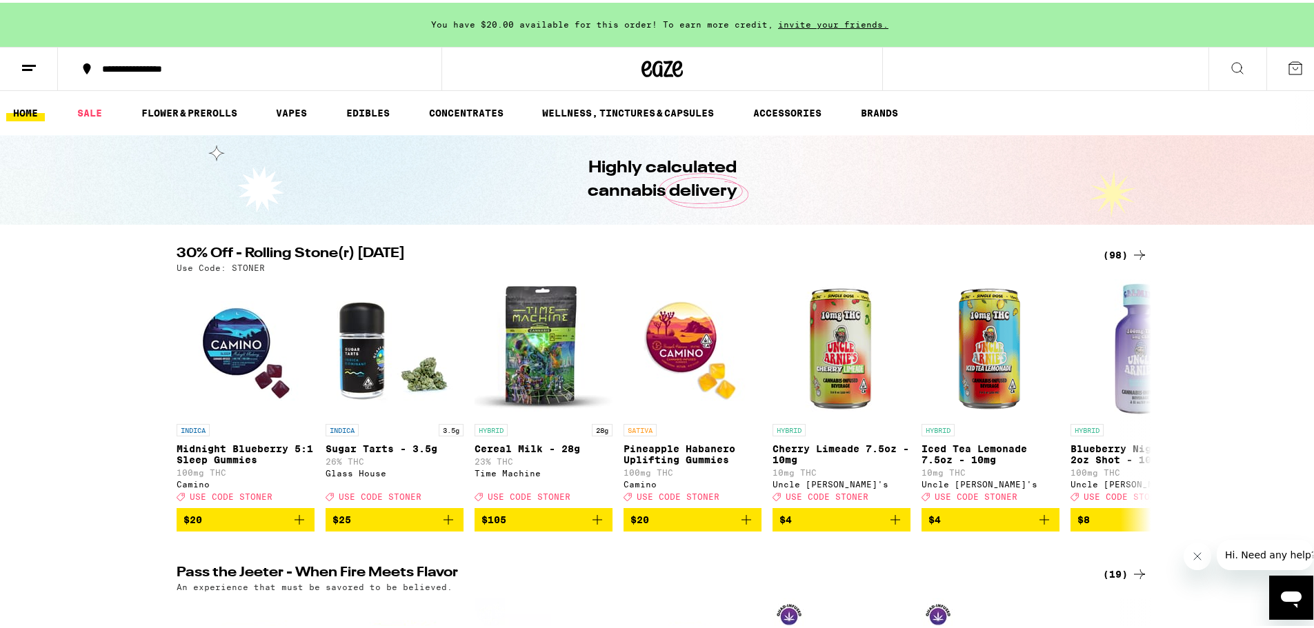
click at [381, 194] on div "Highly calculated cannabis delivery" at bounding box center [662, 177] width 1324 height 90
click at [1103, 254] on div "(98)" at bounding box center [1125, 252] width 45 height 17
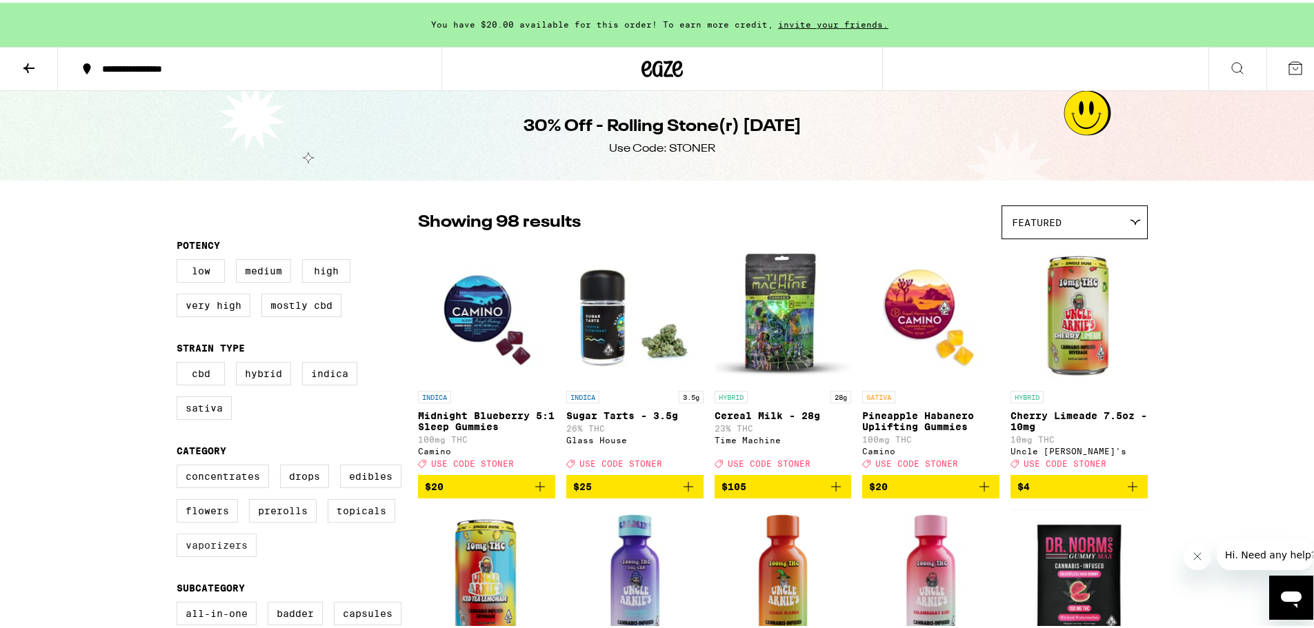
click at [216, 554] on label "Vaporizers" at bounding box center [217, 542] width 80 height 23
click at [180, 465] on input "Vaporizers" at bounding box center [179, 464] width 1 height 1
checkbox input "true"
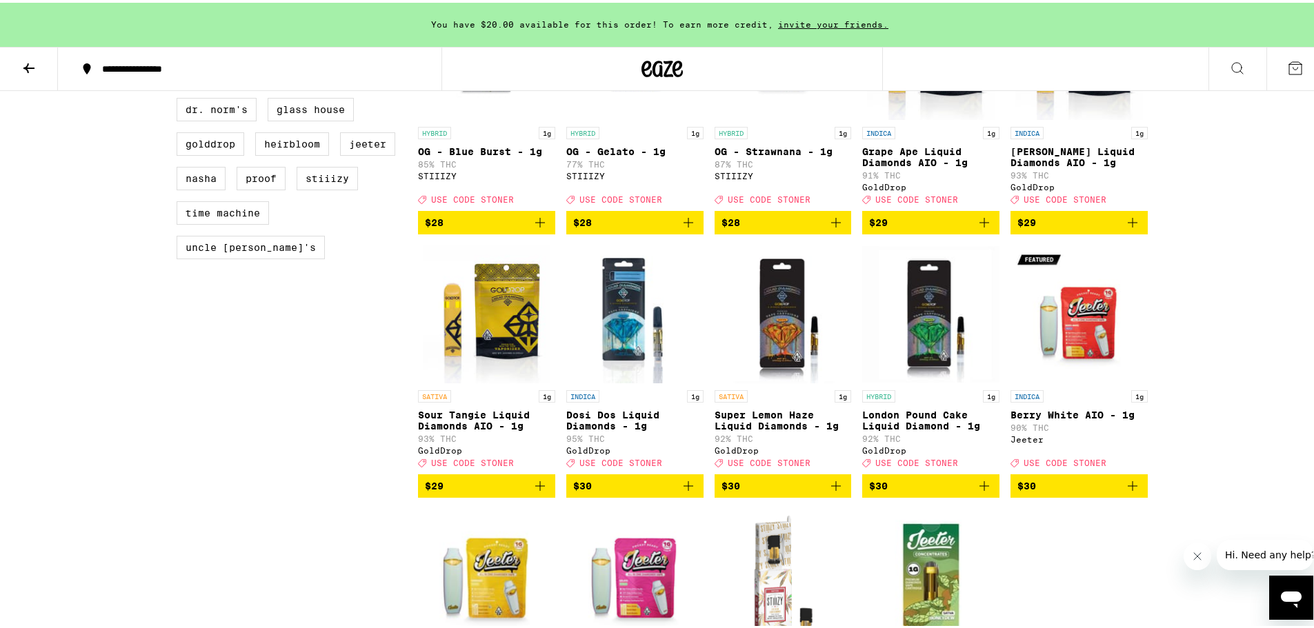
scroll to position [1103, 0]
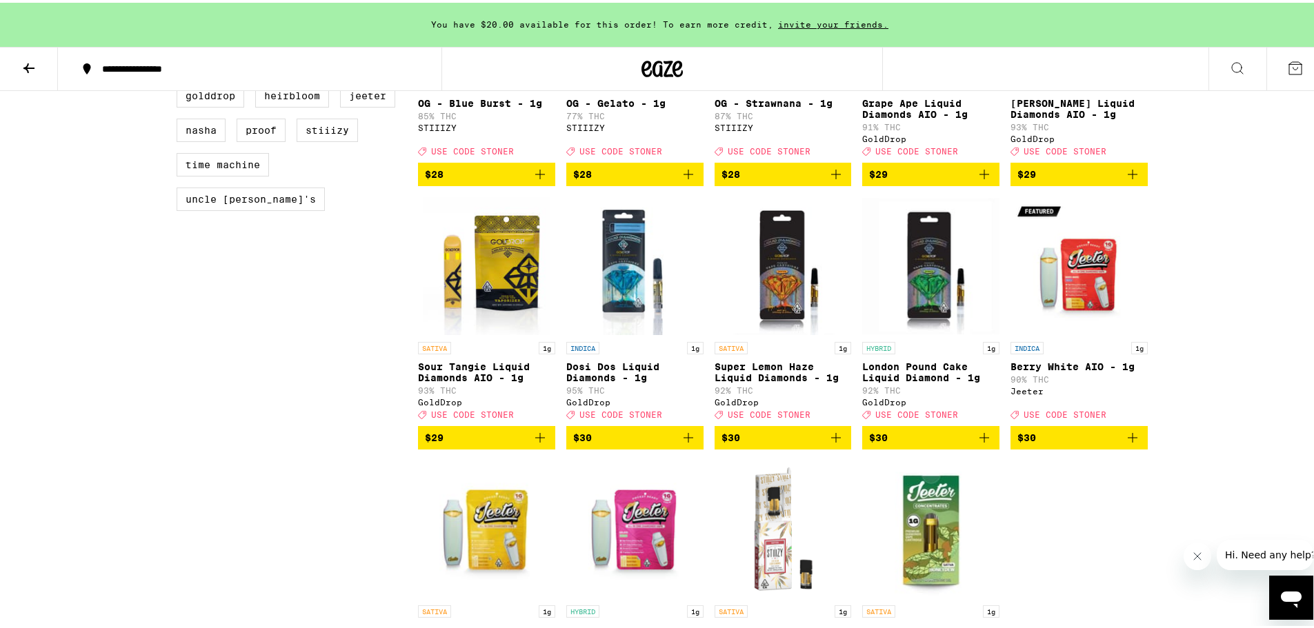
click at [833, 443] on icon "Add to bag" at bounding box center [836, 435] width 17 height 17
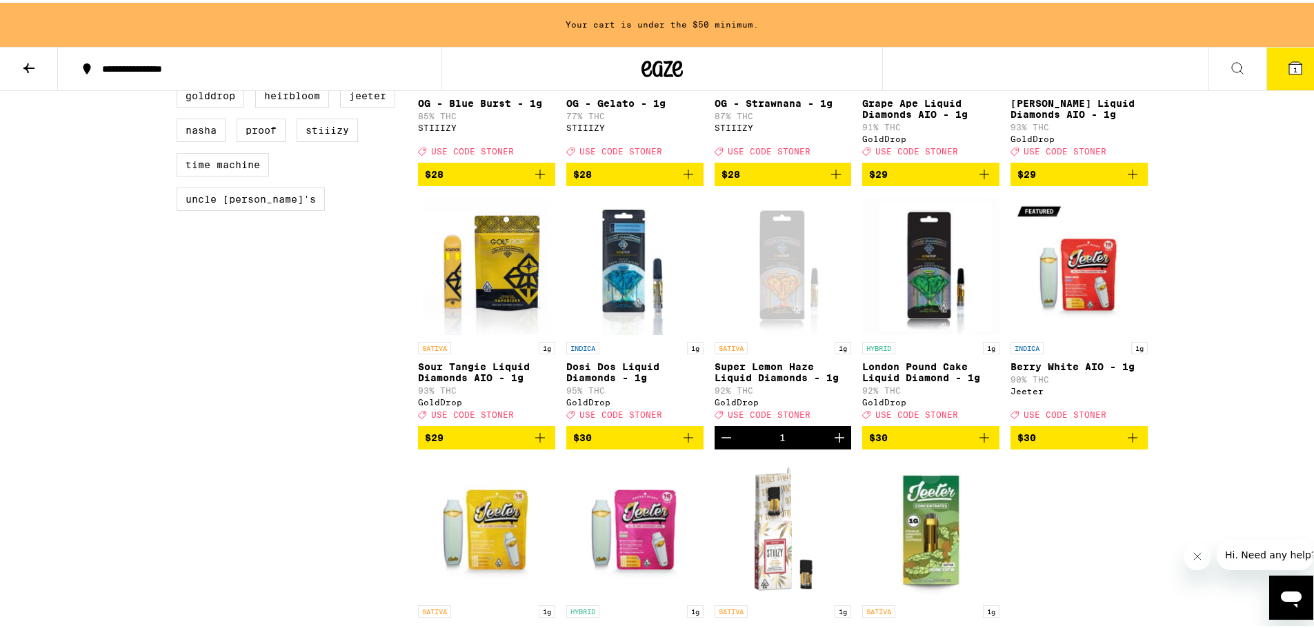
click at [984, 443] on icon "Add to bag" at bounding box center [984, 435] width 17 height 17
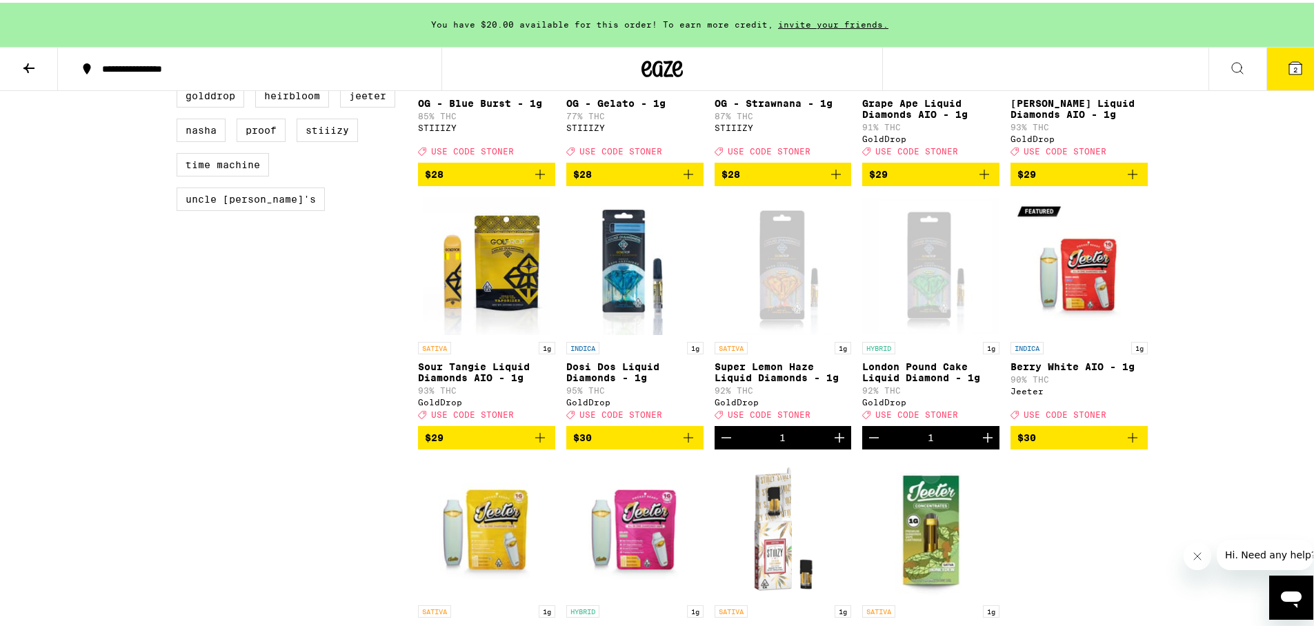
click at [680, 443] on icon "Add to bag" at bounding box center [688, 435] width 17 height 17
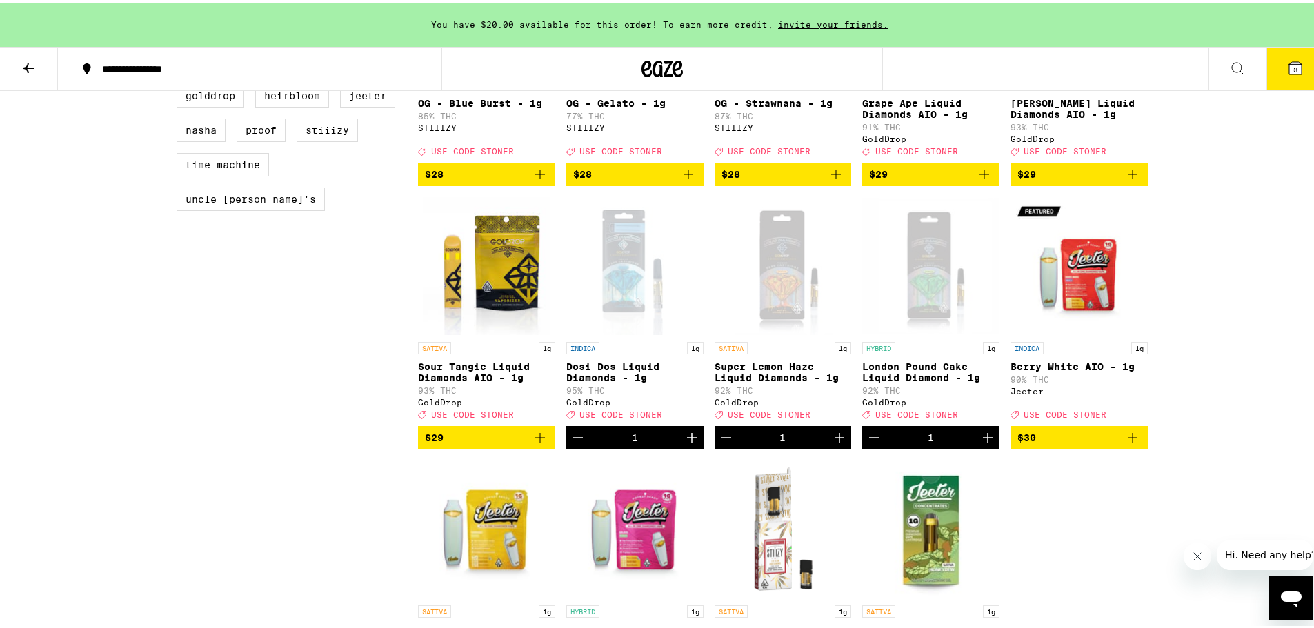
click at [570, 443] on icon "Decrement" at bounding box center [578, 435] width 17 height 17
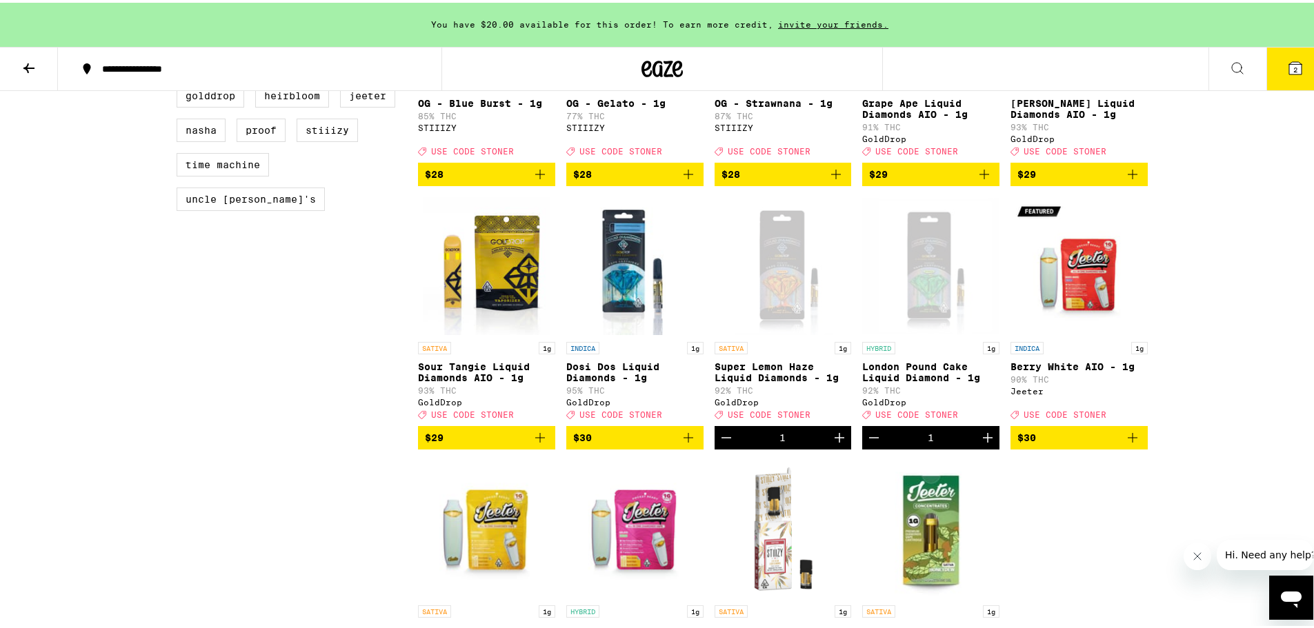
click at [687, 443] on icon "Add to bag" at bounding box center [688, 435] width 17 height 17
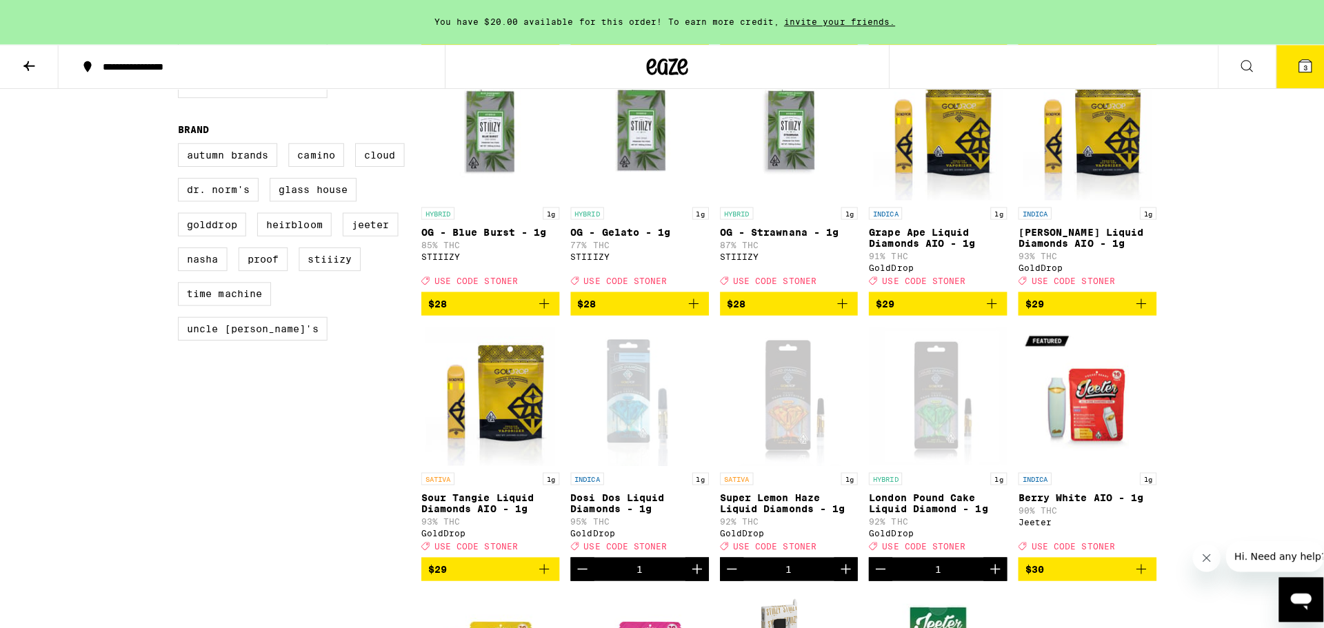
scroll to position [965, 0]
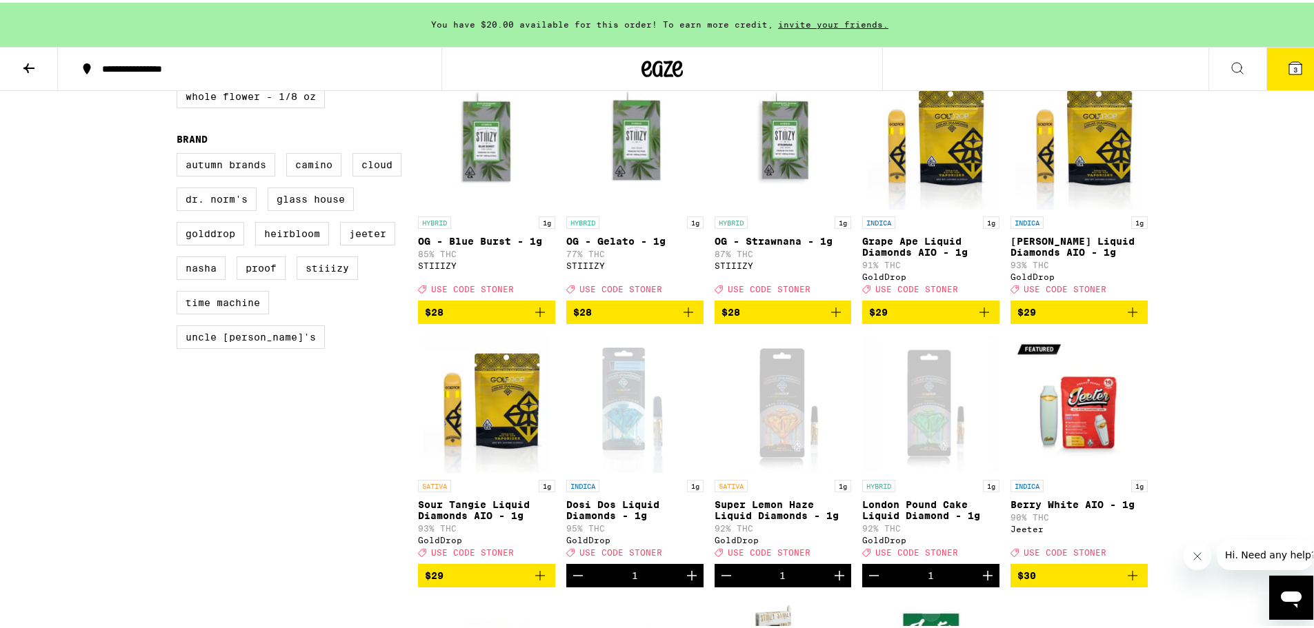
click at [1287, 54] on button "3" at bounding box center [1295, 66] width 58 height 43
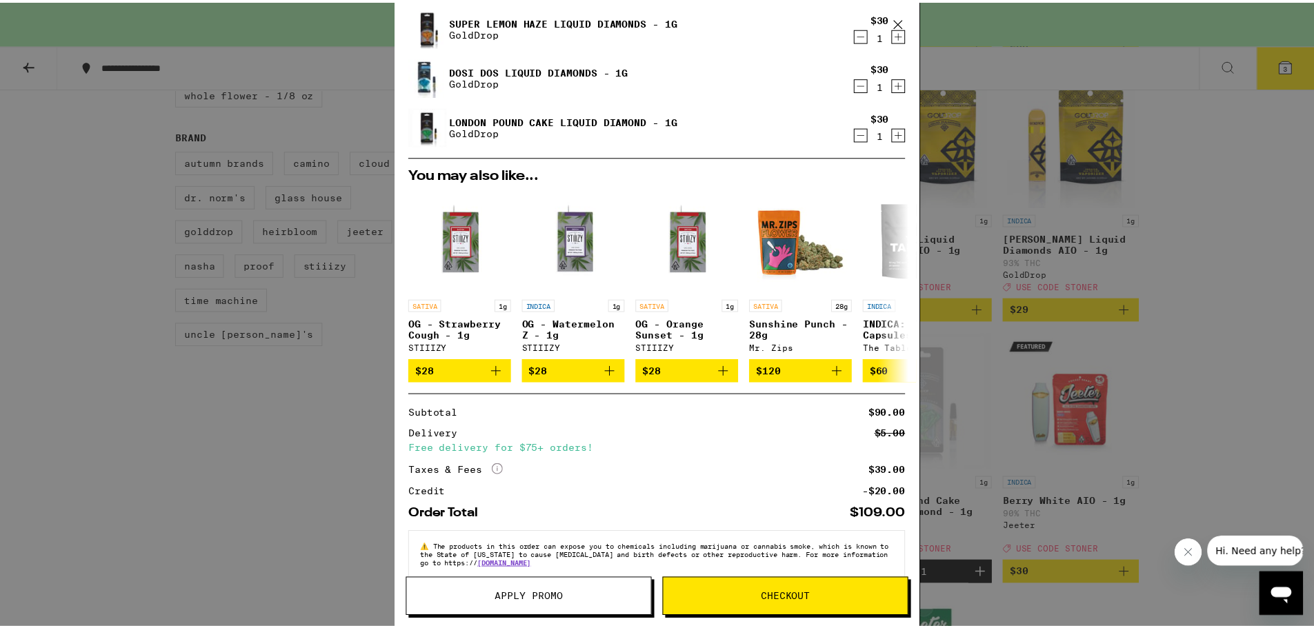
scroll to position [112, 0]
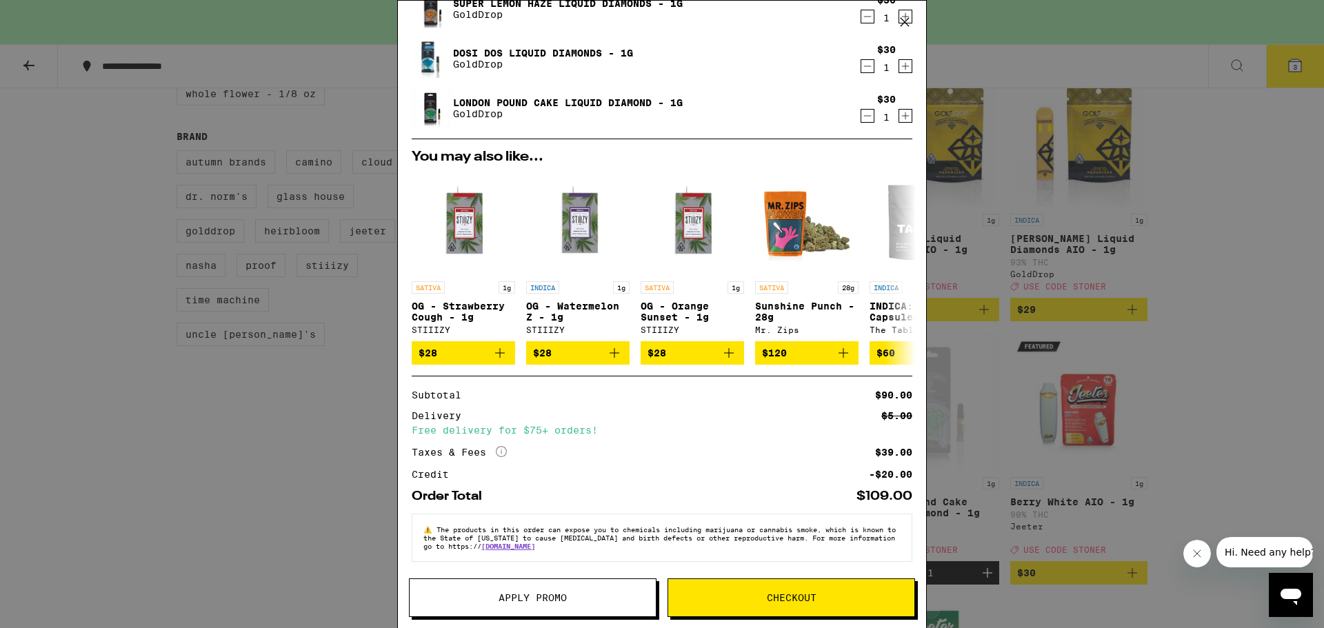
click at [573, 592] on button "Apply Promo" at bounding box center [533, 598] width 248 height 39
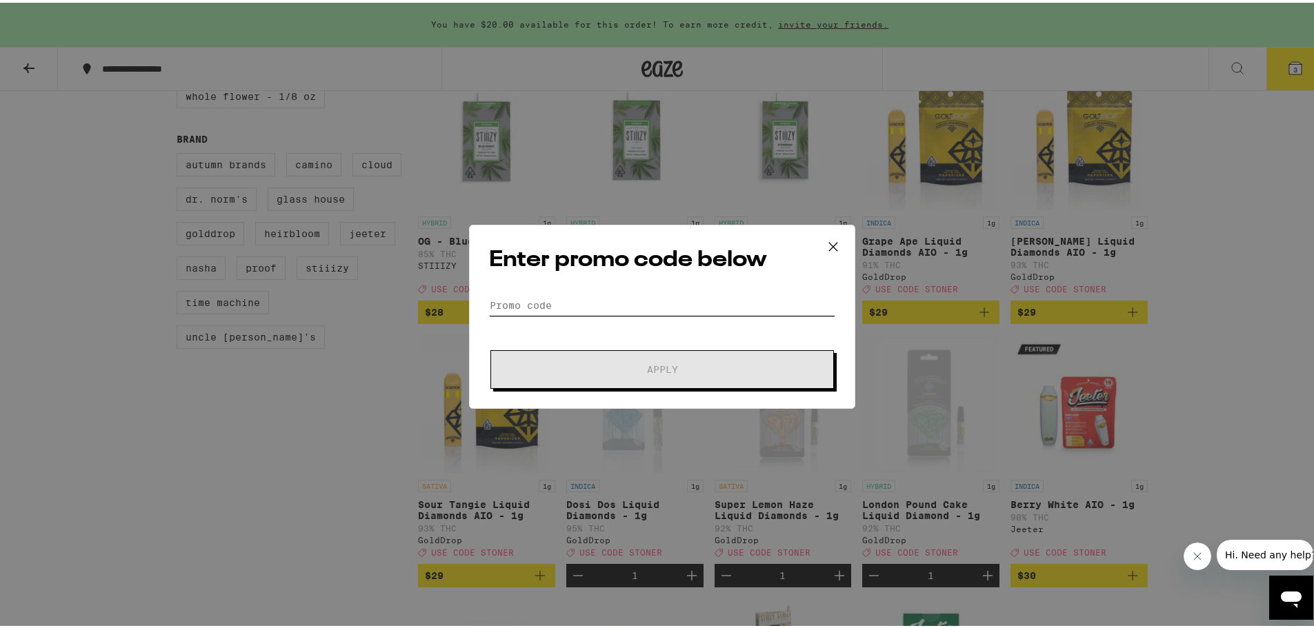
click at [601, 301] on input "Promo Code" at bounding box center [662, 302] width 346 height 21
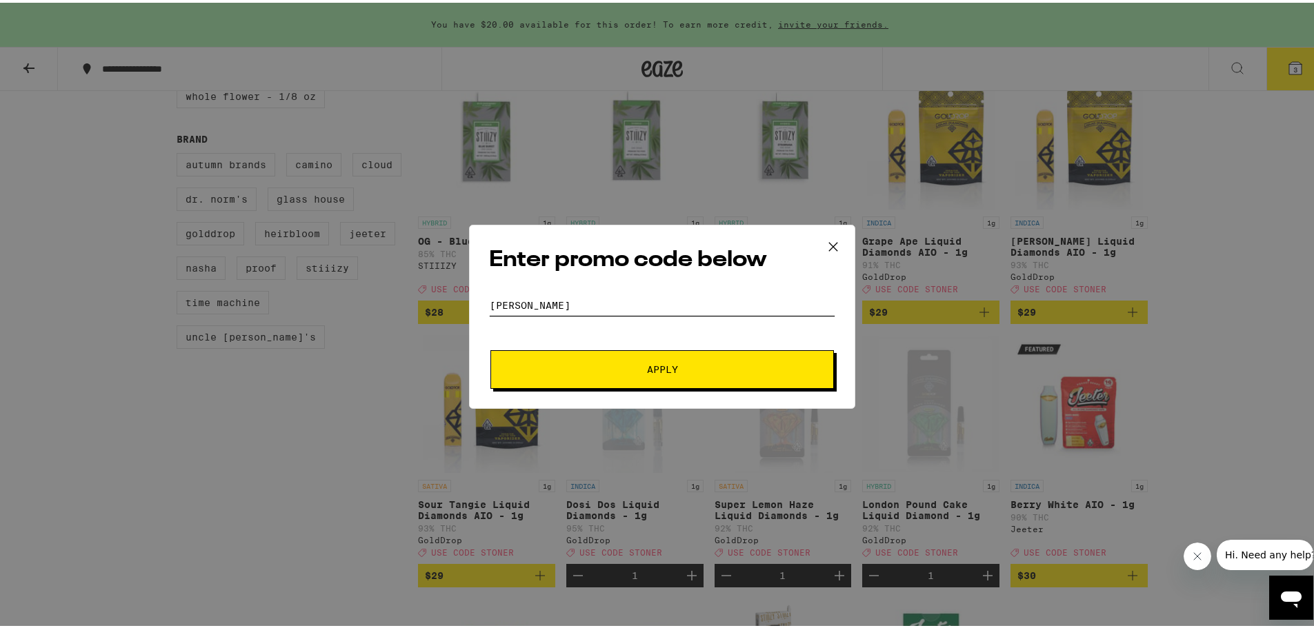
type input "[PERSON_NAME]"
click at [676, 358] on button "Apply" at bounding box center [661, 367] width 343 height 39
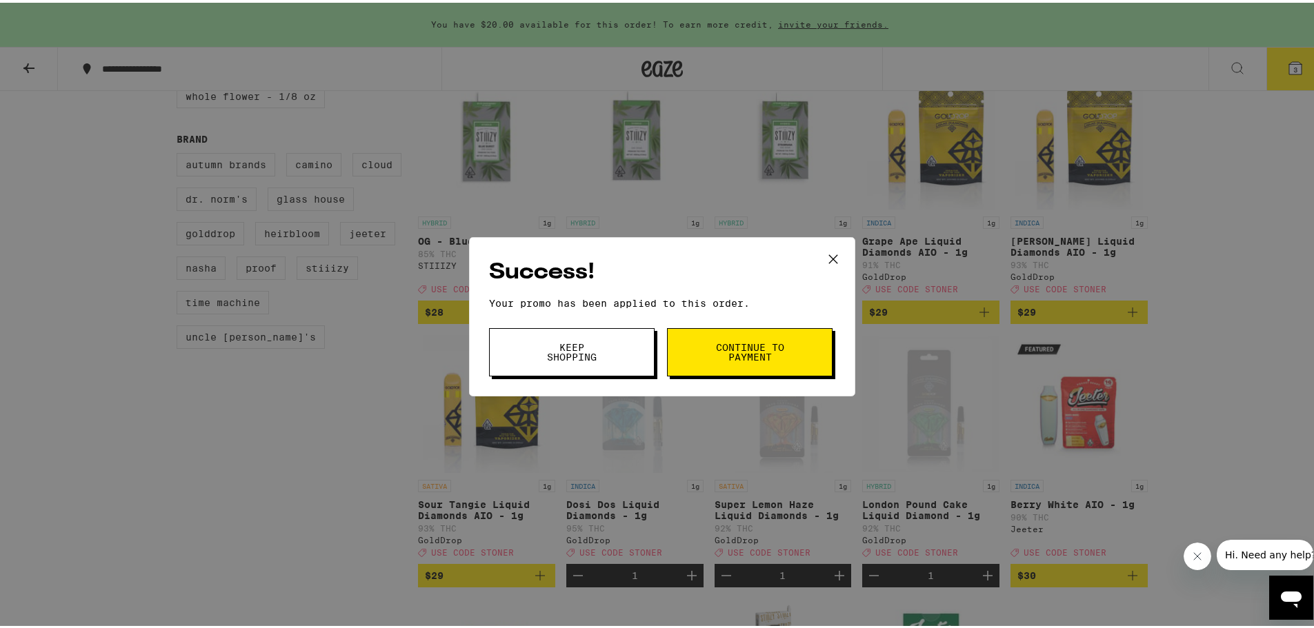
click at [703, 352] on button "Continue to payment" at bounding box center [750, 349] width 166 height 48
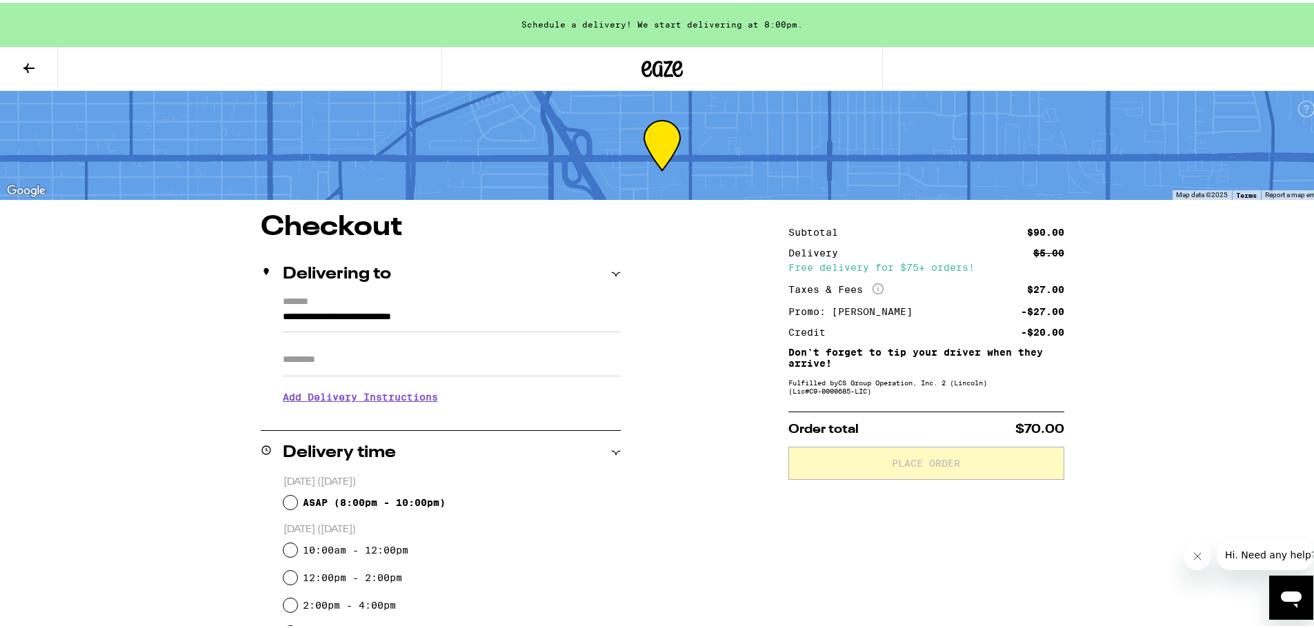
scroll to position [276, 0]
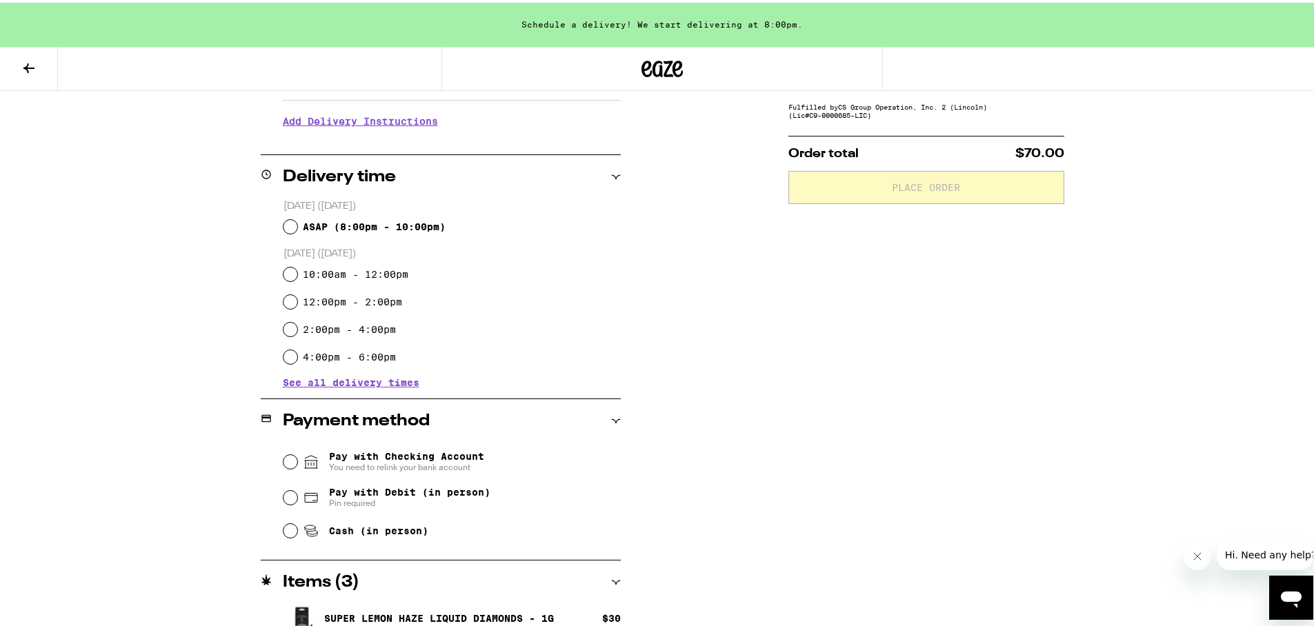
click at [303, 229] on span "ASAP ( 8:00pm - 10:00pm )" at bounding box center [374, 224] width 143 height 11
click at [297, 229] on input "ASAP ( 8:00pm - 10:00pm )" at bounding box center [290, 224] width 14 height 14
radio input "true"
click at [716, 317] on div "**********" at bounding box center [662, 343] width 993 height 816
click at [715, 316] on div "**********" at bounding box center [662, 343] width 993 height 816
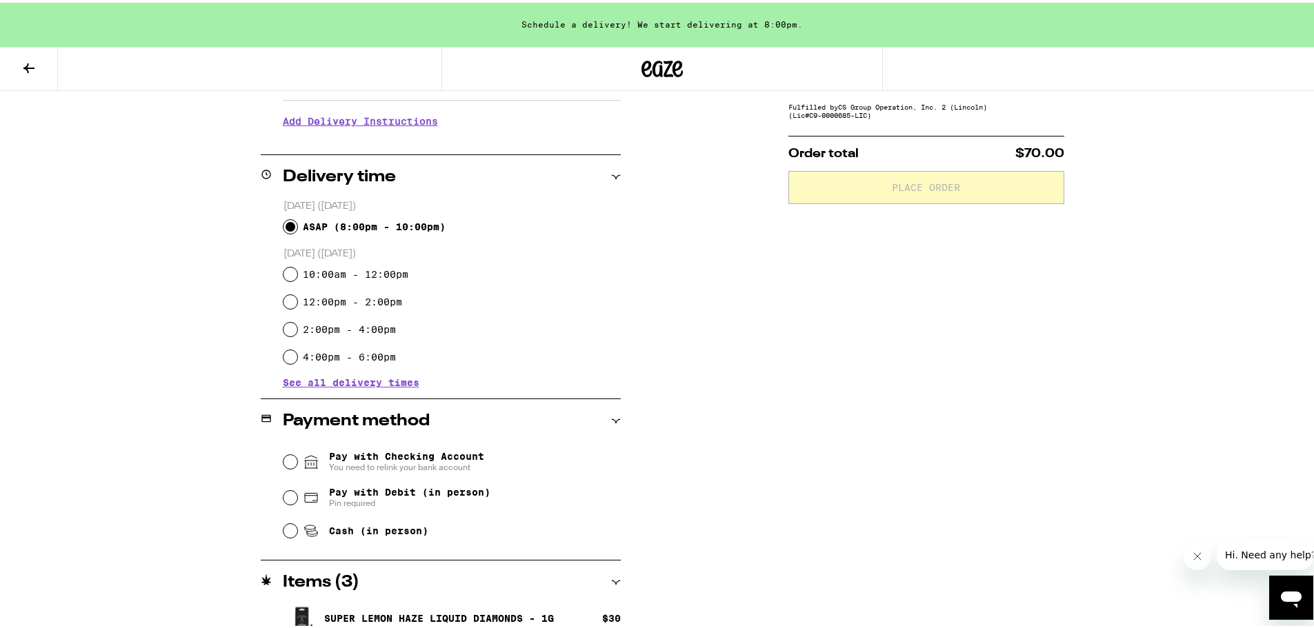
click at [714, 316] on div "**********" at bounding box center [662, 343] width 993 height 816
click at [391, 495] on span "Pay with Debit (in person)" at bounding box center [409, 489] width 161 height 11
click at [297, 497] on input "Pay with Debit (in person) Pin required" at bounding box center [290, 495] width 14 height 14
radio input "true"
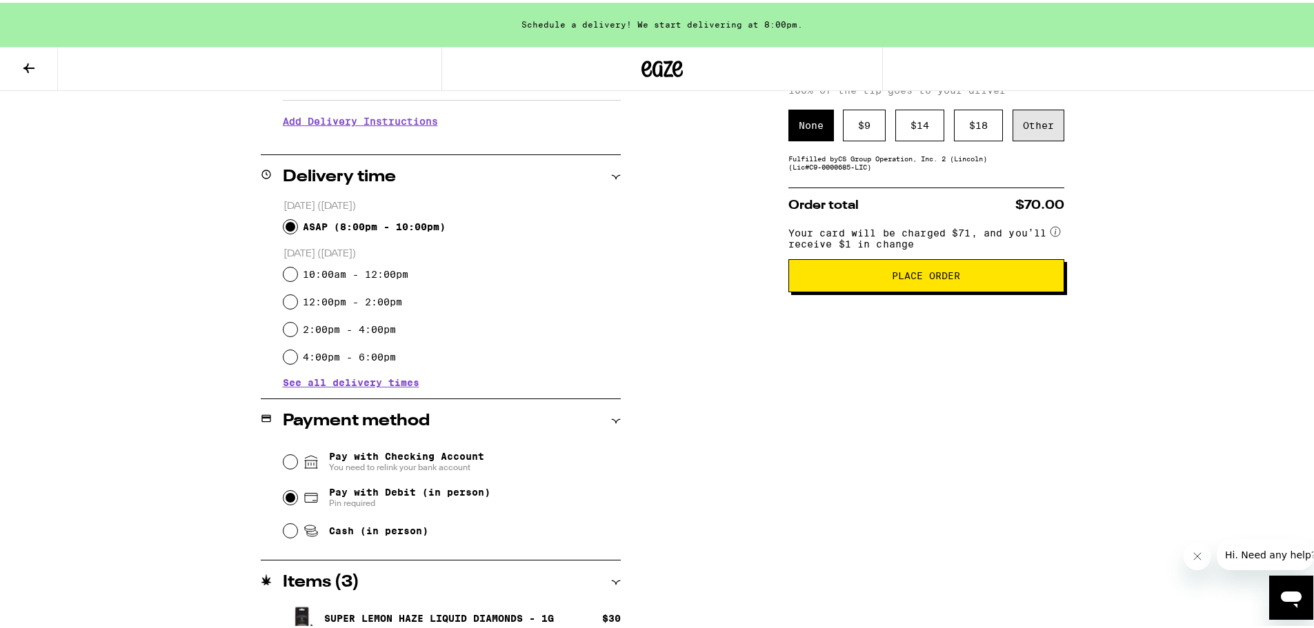
click at [1020, 121] on div "Other" at bounding box center [1038, 123] width 52 height 32
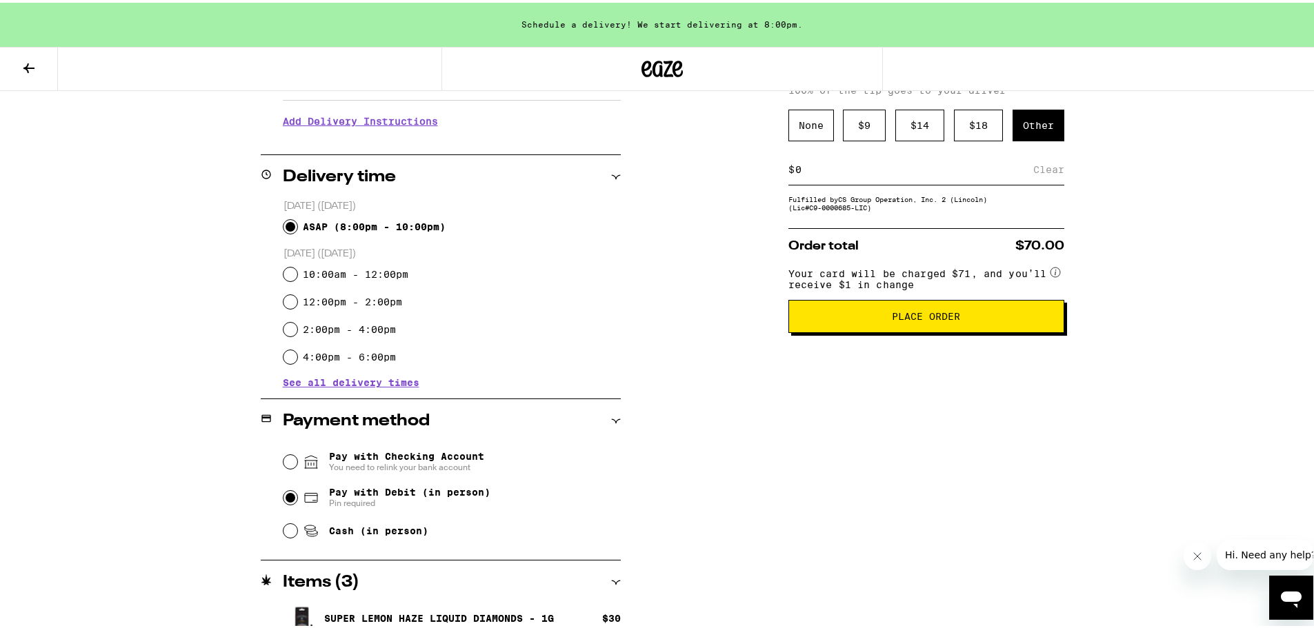
click at [799, 167] on input at bounding box center [913, 167] width 239 height 12
type input "5"
click at [1043, 167] on div "Save" at bounding box center [1051, 167] width 25 height 30
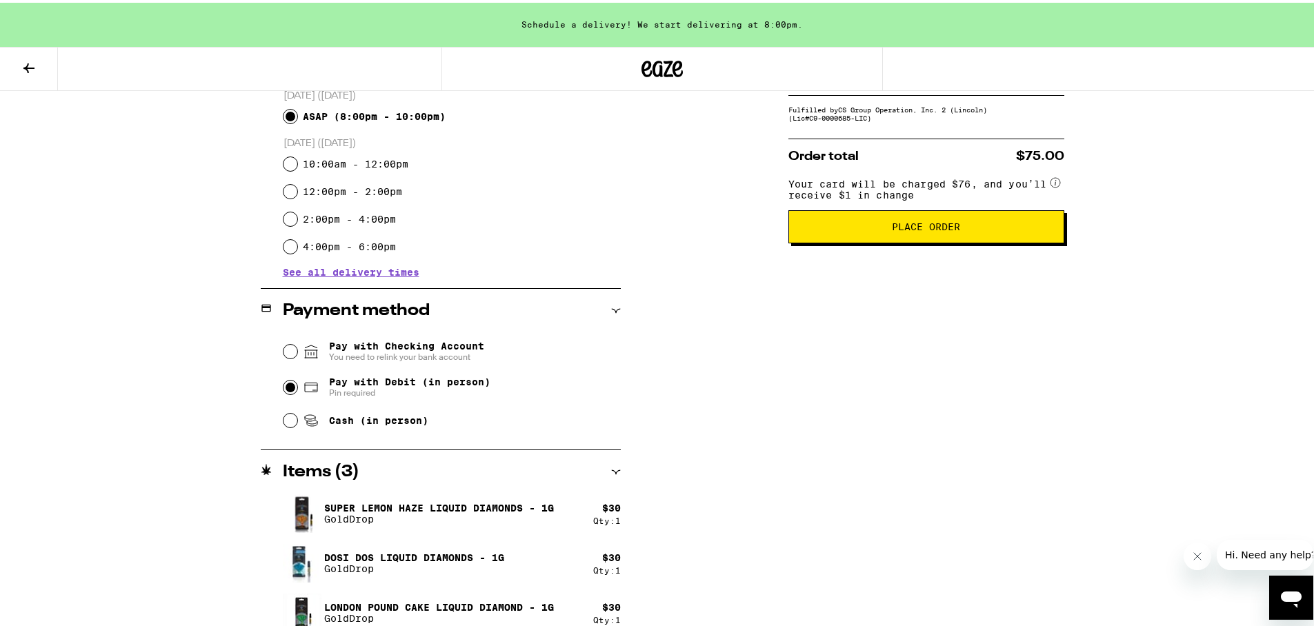
scroll to position [399, 0]
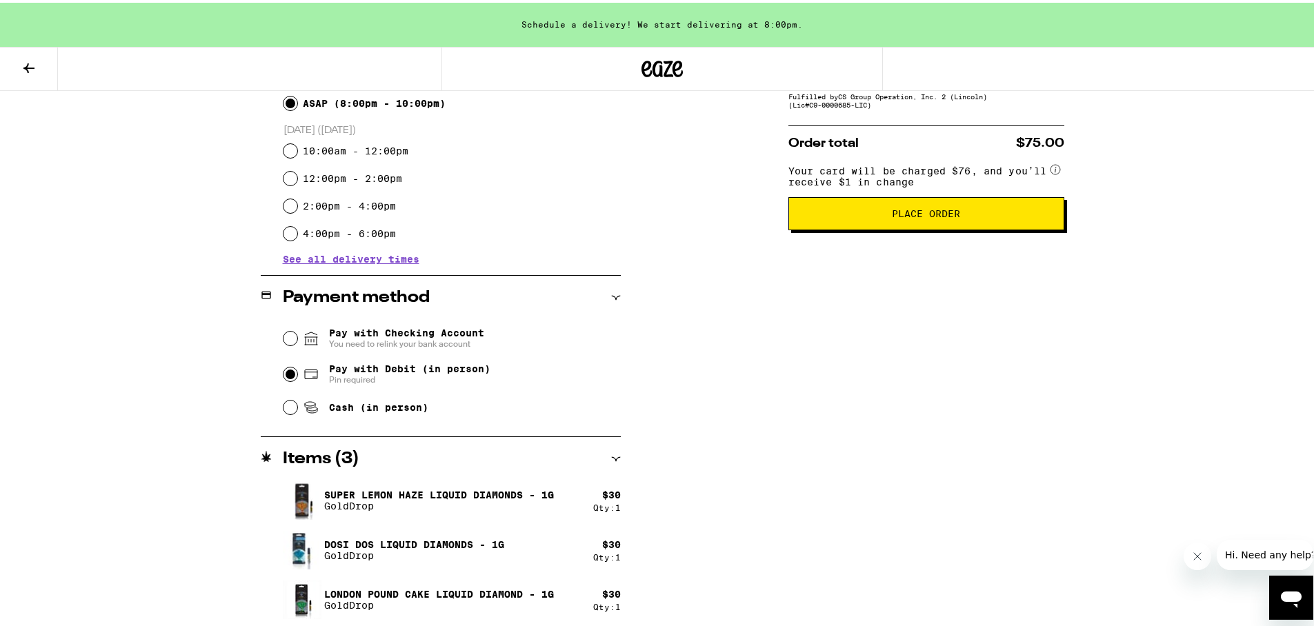
click at [984, 216] on span "Place Order" at bounding box center [926, 211] width 252 height 10
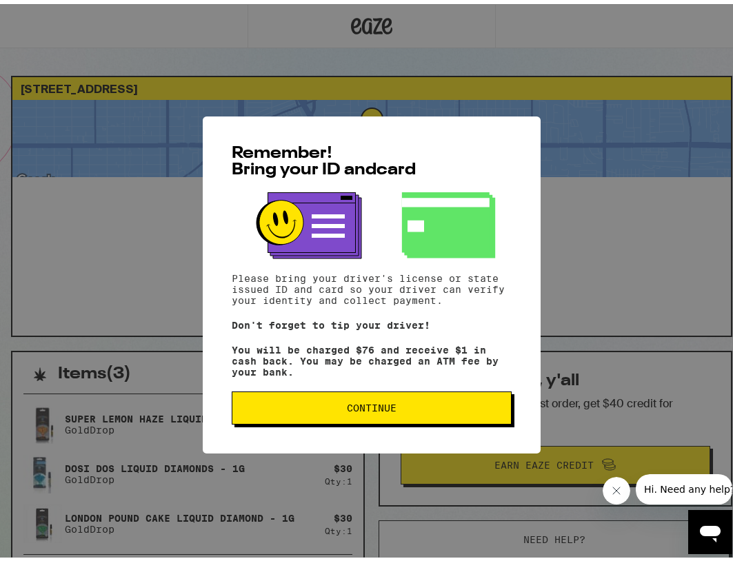
click at [406, 409] on span "Continue" at bounding box center [371, 404] width 257 height 10
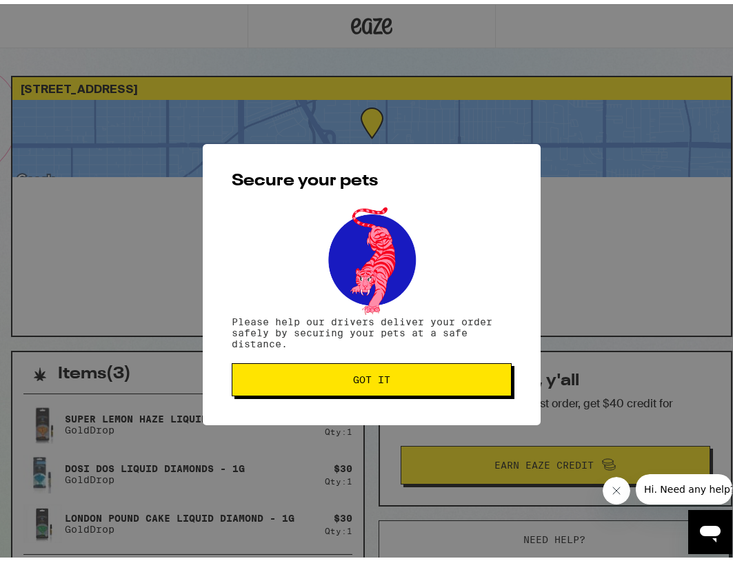
click at [388, 370] on button "Got it" at bounding box center [372, 375] width 280 height 33
